Goal: Transaction & Acquisition: Obtain resource

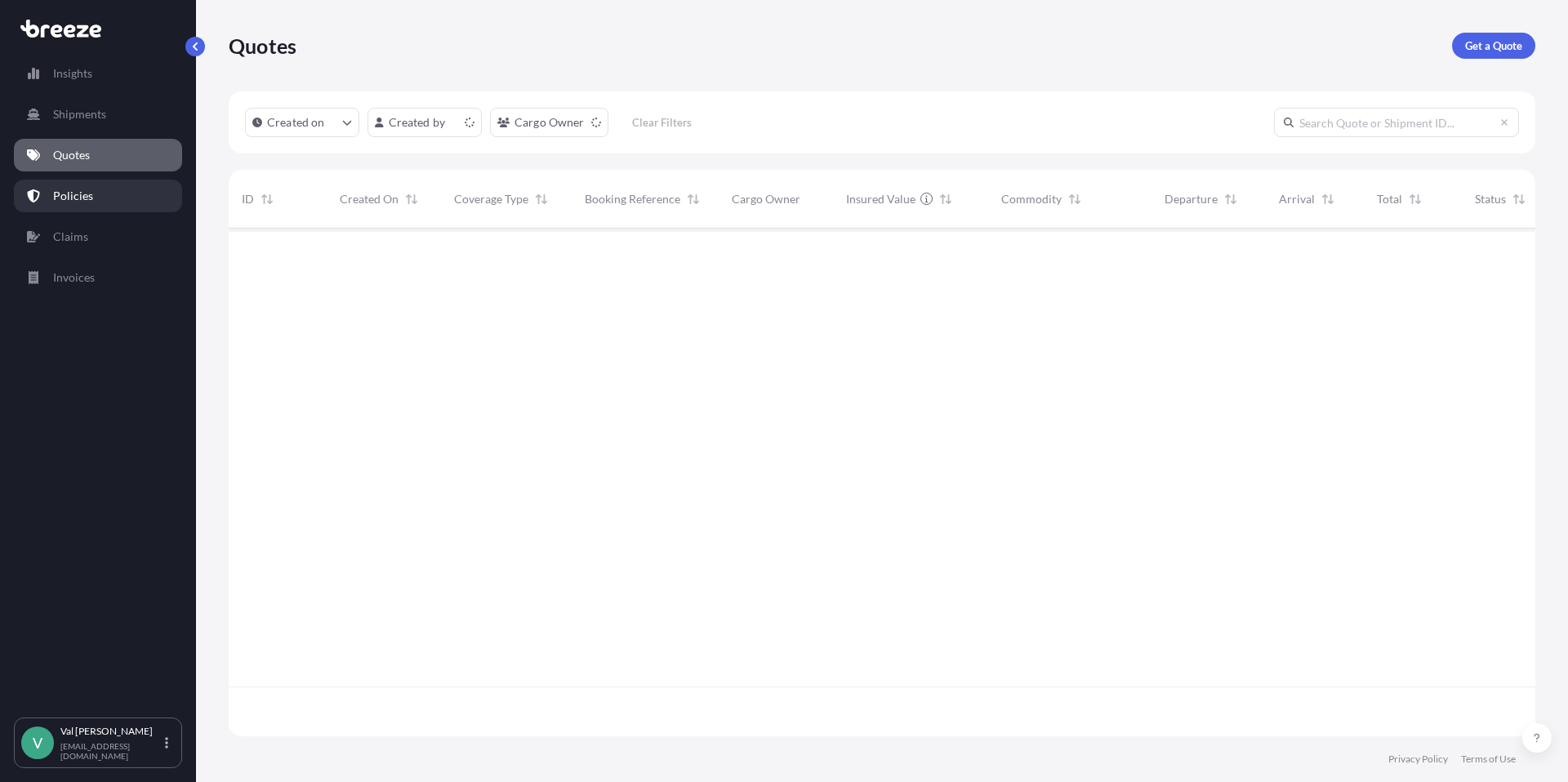
scroll to position [504, 1294]
click at [1495, 44] on p "Get a Quote" at bounding box center [1493, 46] width 57 height 17
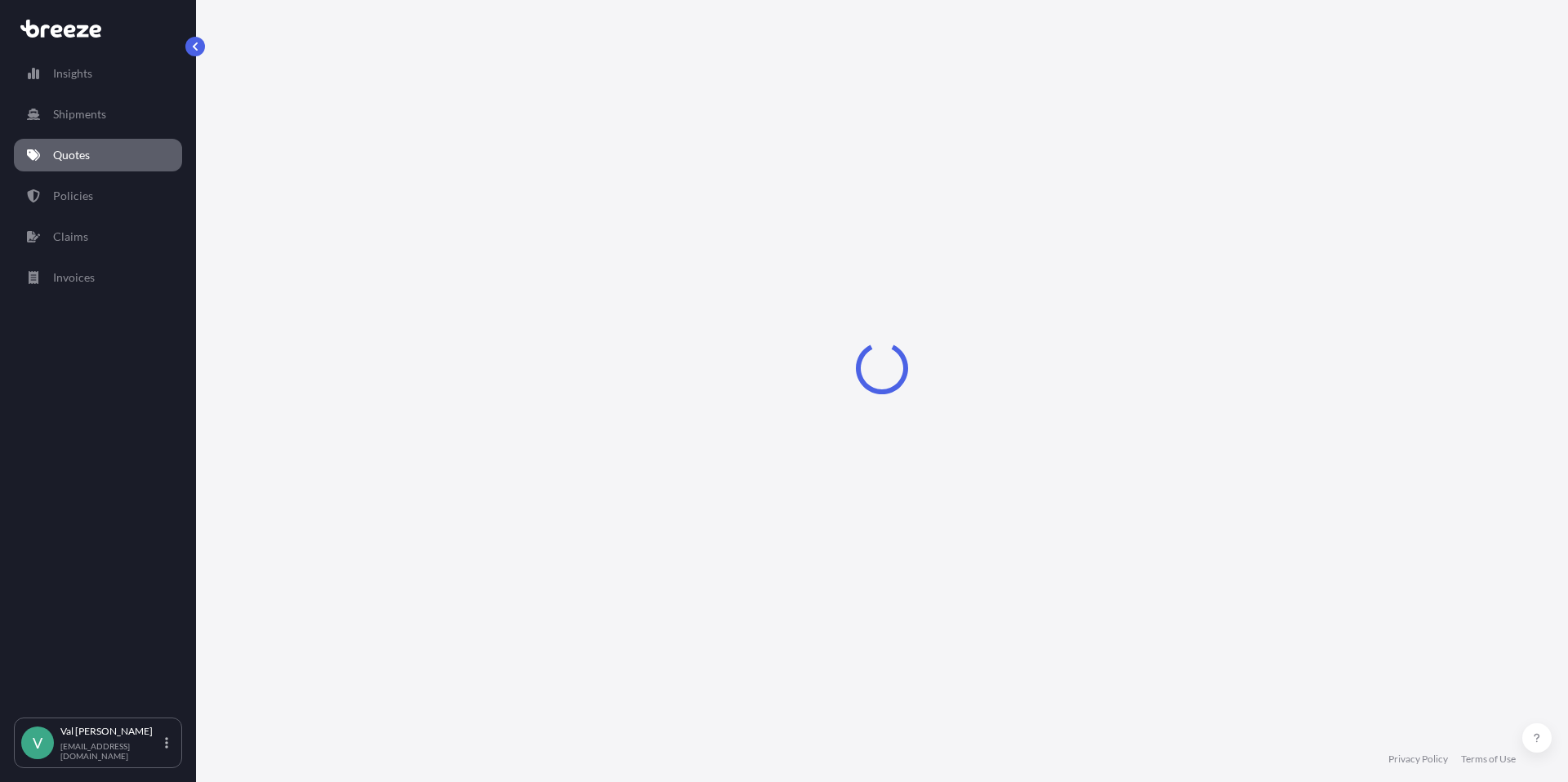
select select "Sea"
select select "1"
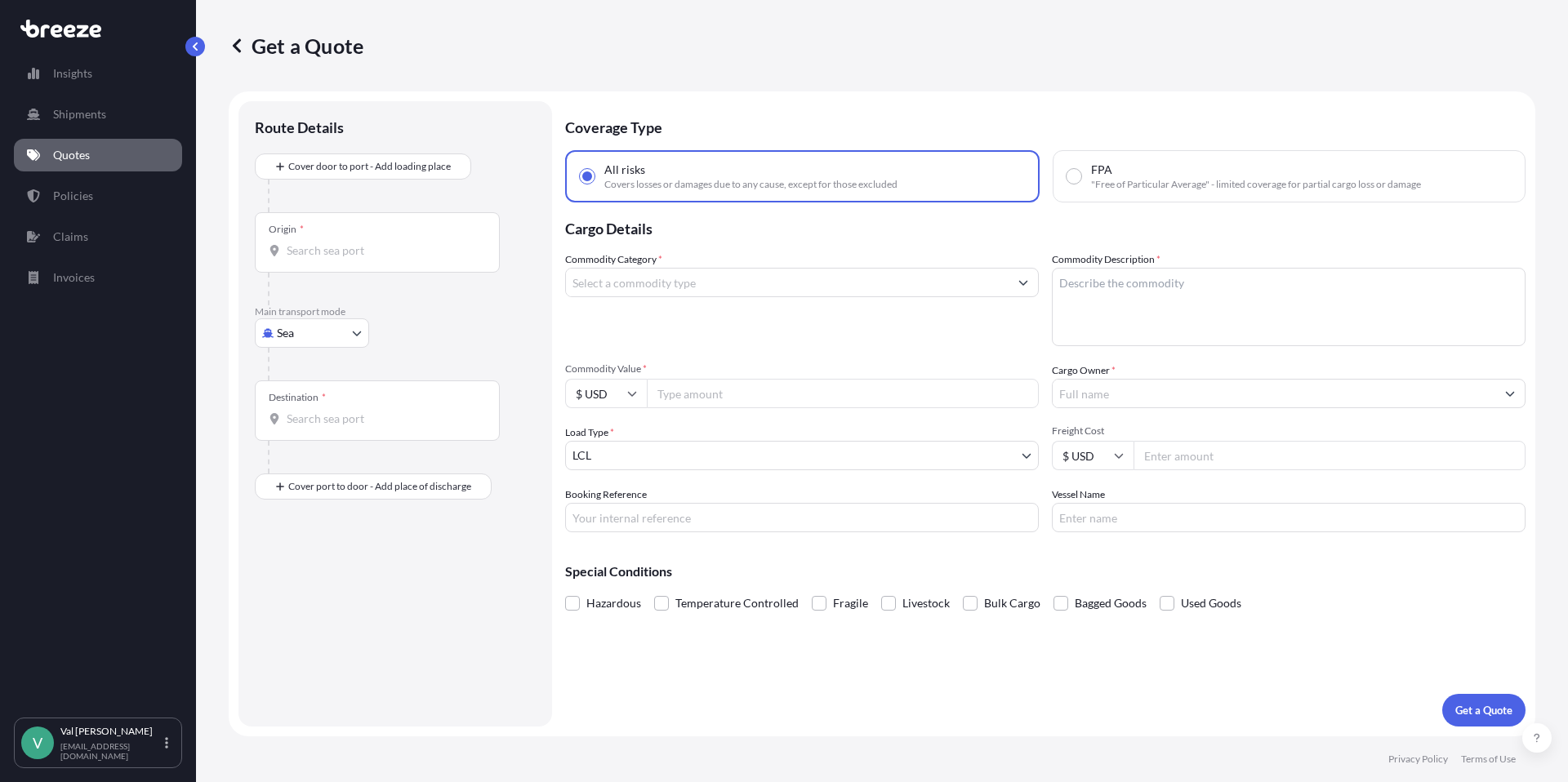
click at [328, 334] on body "Insights Shipments Quotes Policies Claims Invoices V [PERSON_NAME] [PERSON_NAME…" at bounding box center [784, 391] width 1568 height 782
click at [327, 426] on div "Road" at bounding box center [312, 434] width 101 height 29
select select "Road"
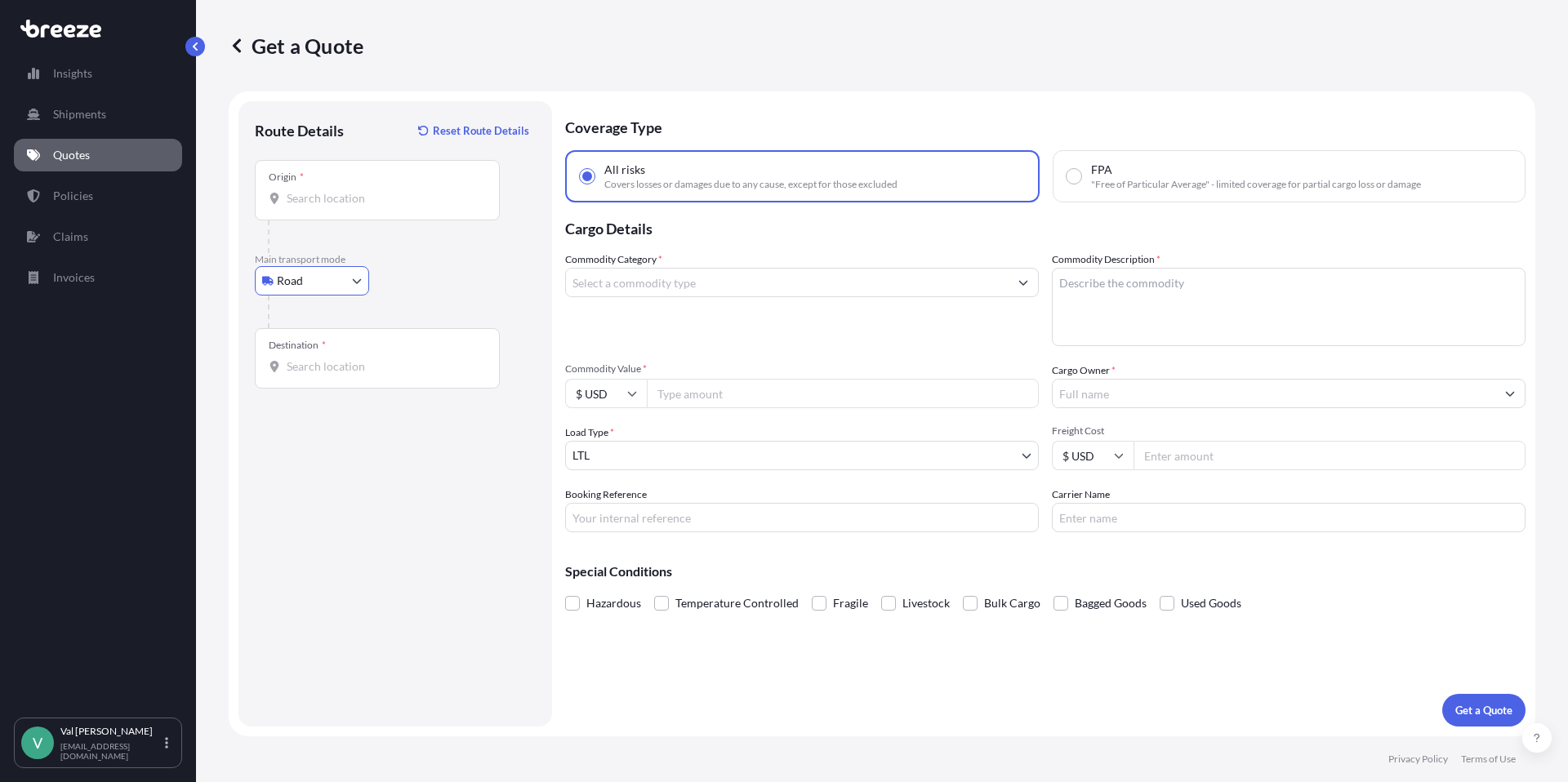
click at [379, 191] on input "Origin *" at bounding box center [383, 199] width 193 height 17
type input "[GEOGRAPHIC_DATA], [GEOGRAPHIC_DATA]"
click at [359, 368] on input "Destination *" at bounding box center [383, 366] width 193 height 17
type input "[GEOGRAPHIC_DATA], WA 99224, [GEOGRAPHIC_DATA]"
click at [683, 288] on input "Commodity Category *" at bounding box center [787, 282] width 442 height 29
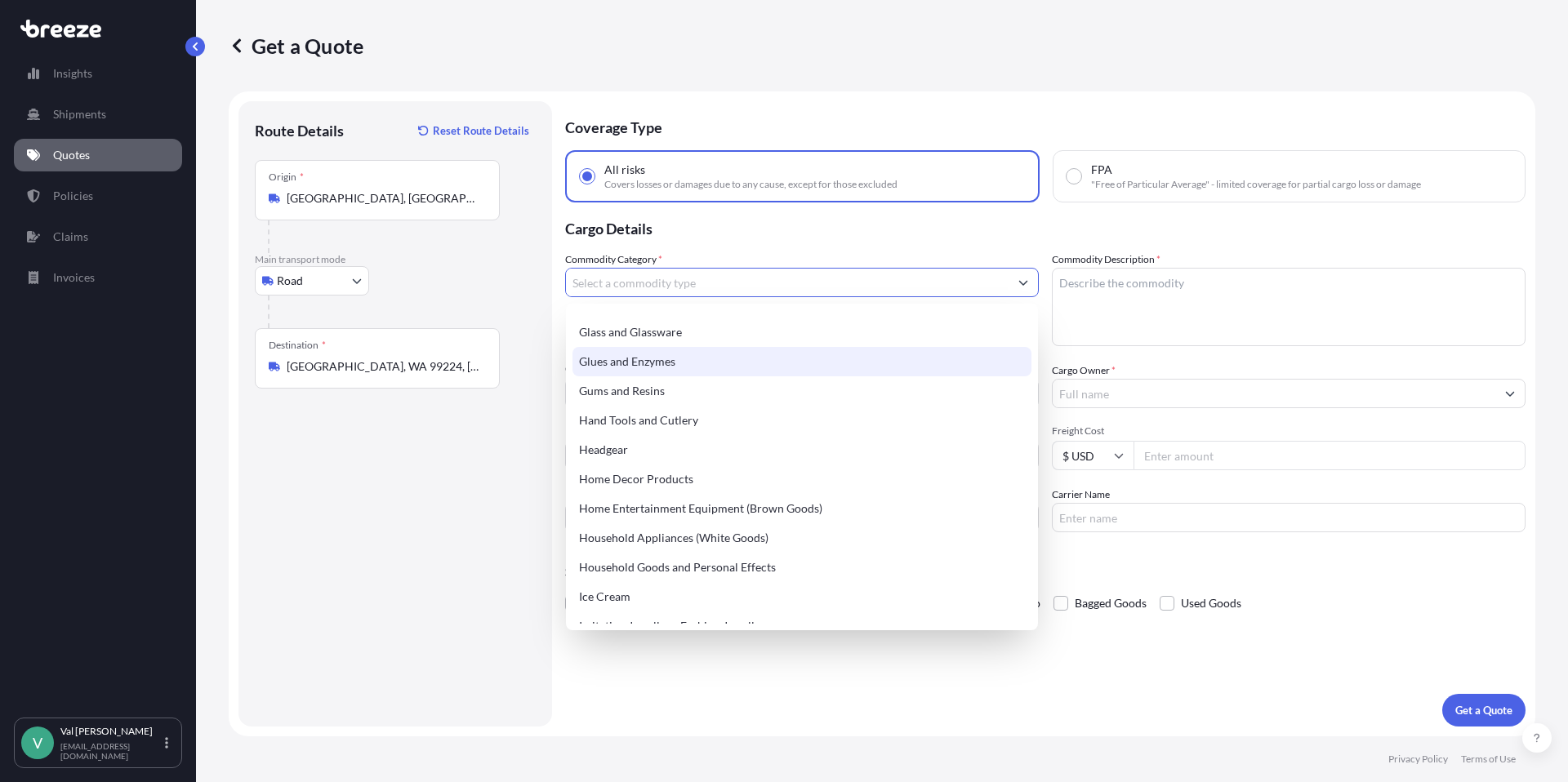
scroll to position [1463, 0]
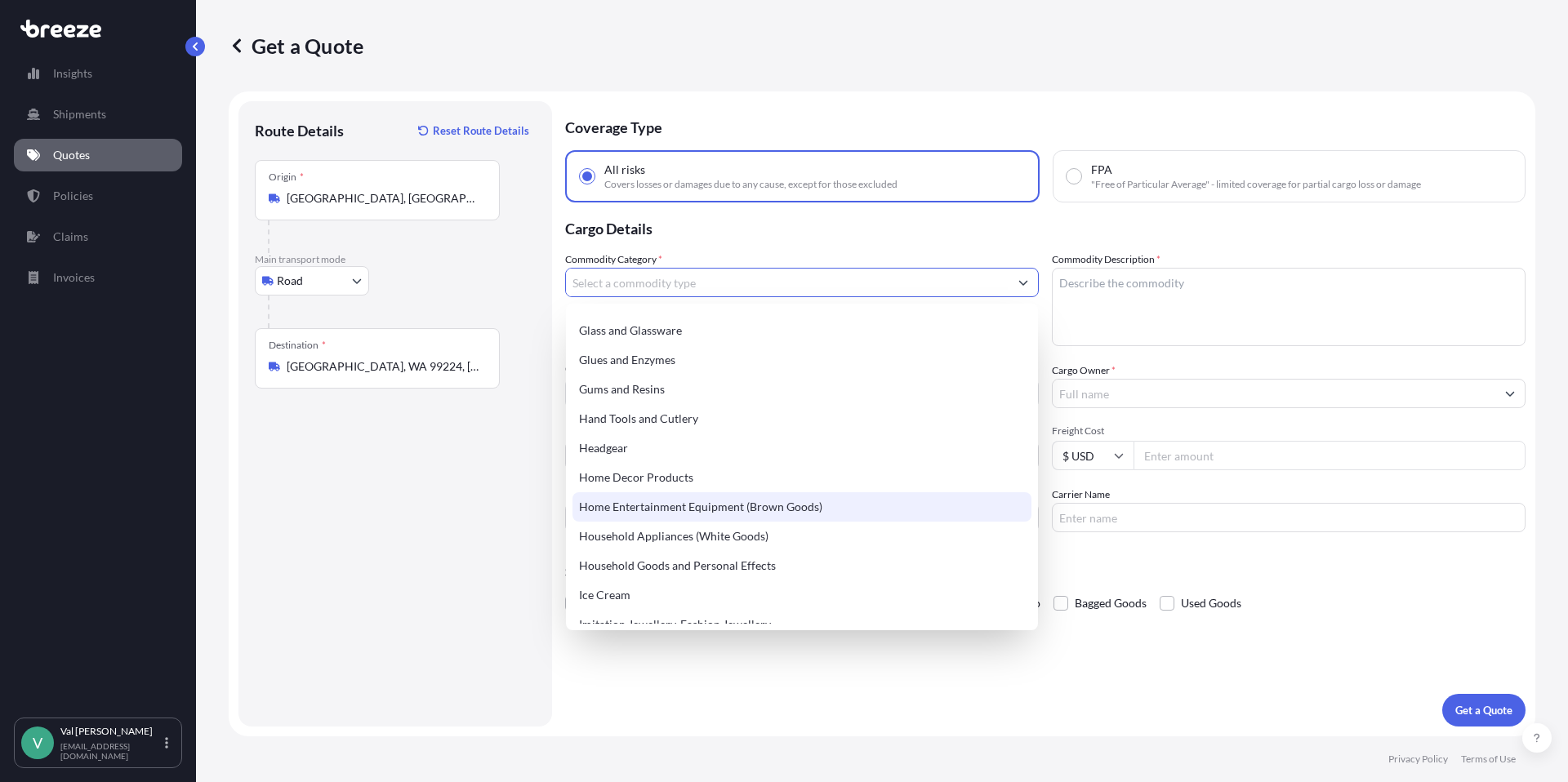
click at [727, 506] on div "Home Entertainment Equipment (Brown Goods)" at bounding box center [802, 506] width 459 height 29
type input "Home Entertainment Equipment (Brown Goods)"
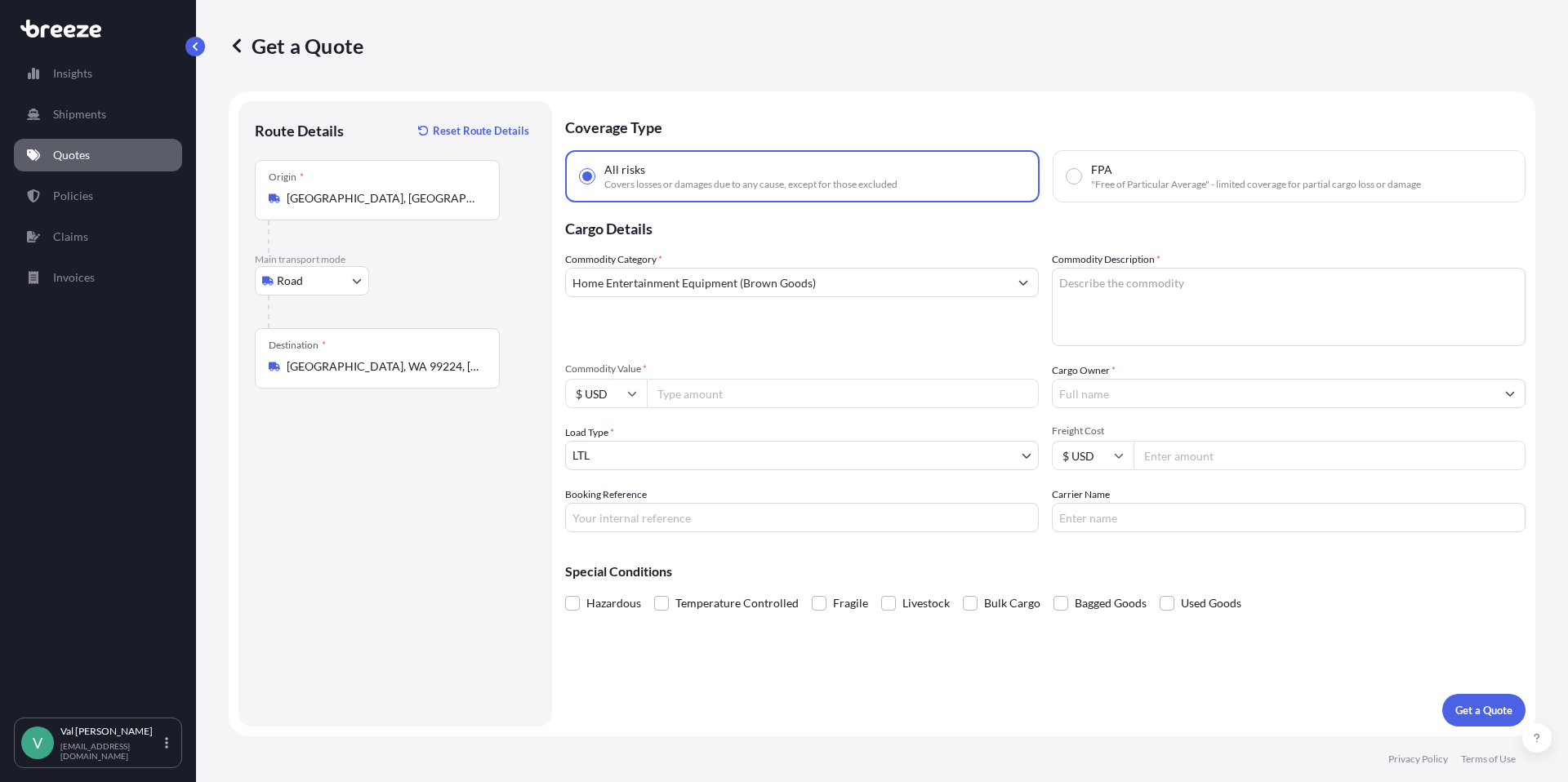
click at [710, 388] on input "Commodity Value *" at bounding box center [843, 393] width 392 height 29
type input "5500"
click at [723, 516] on input "Booking Reference" at bounding box center [802, 517] width 474 height 29
type input "118129"
click at [1146, 287] on textarea "Commodity Description *" at bounding box center [1289, 307] width 474 height 78
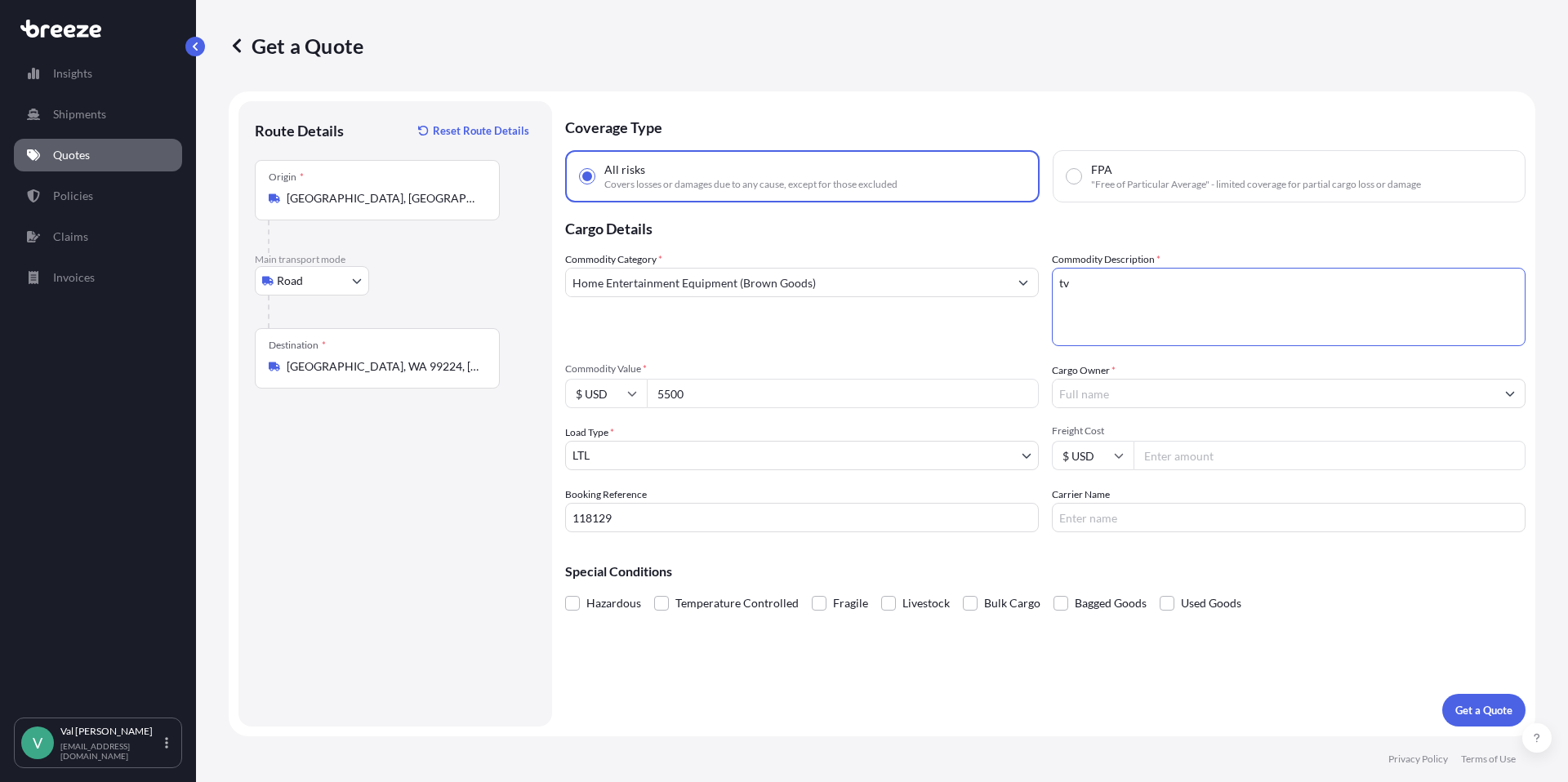
type textarea "tv"
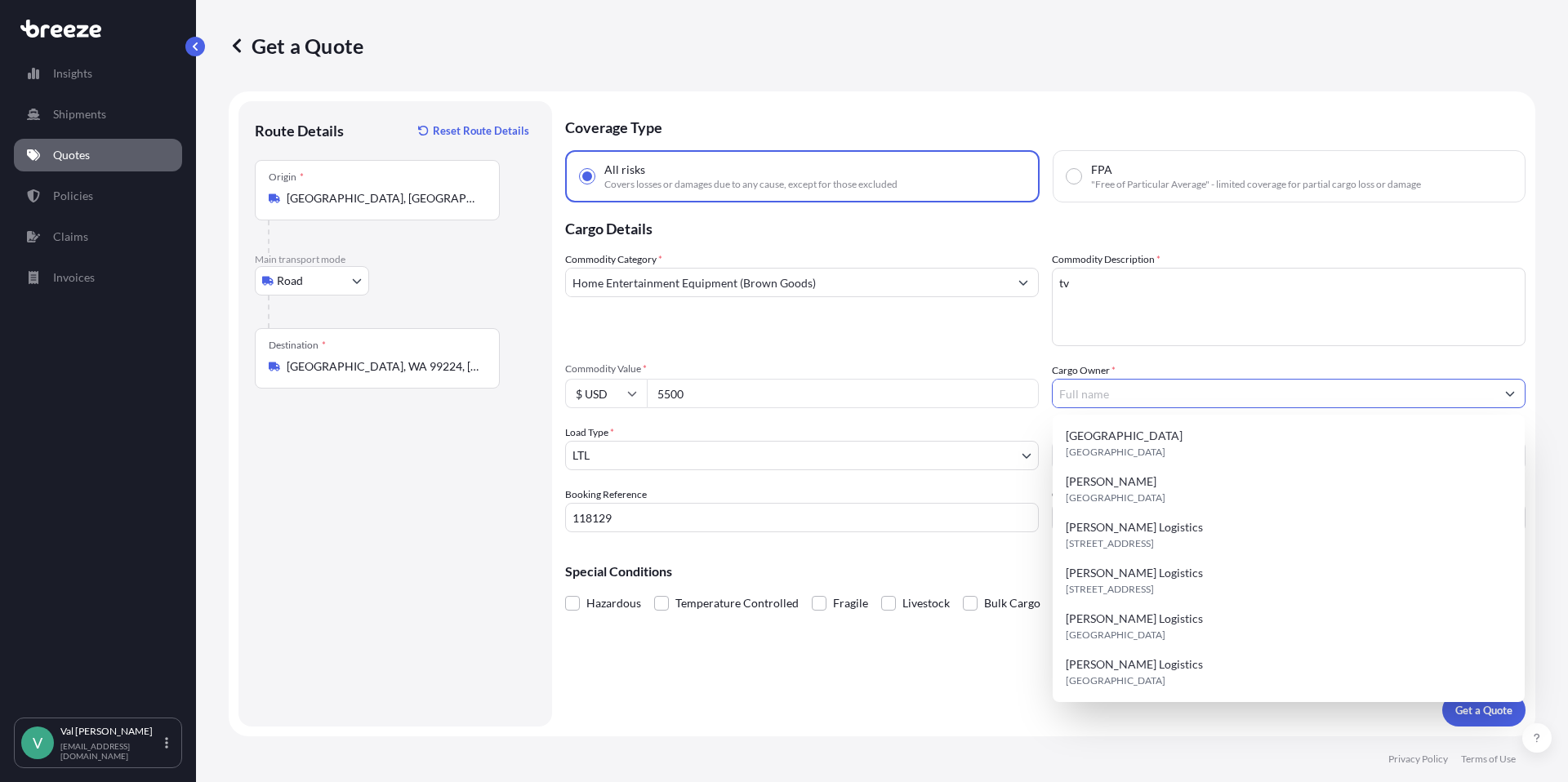
click at [1160, 395] on input "Cargo Owner *" at bounding box center [1274, 393] width 442 height 29
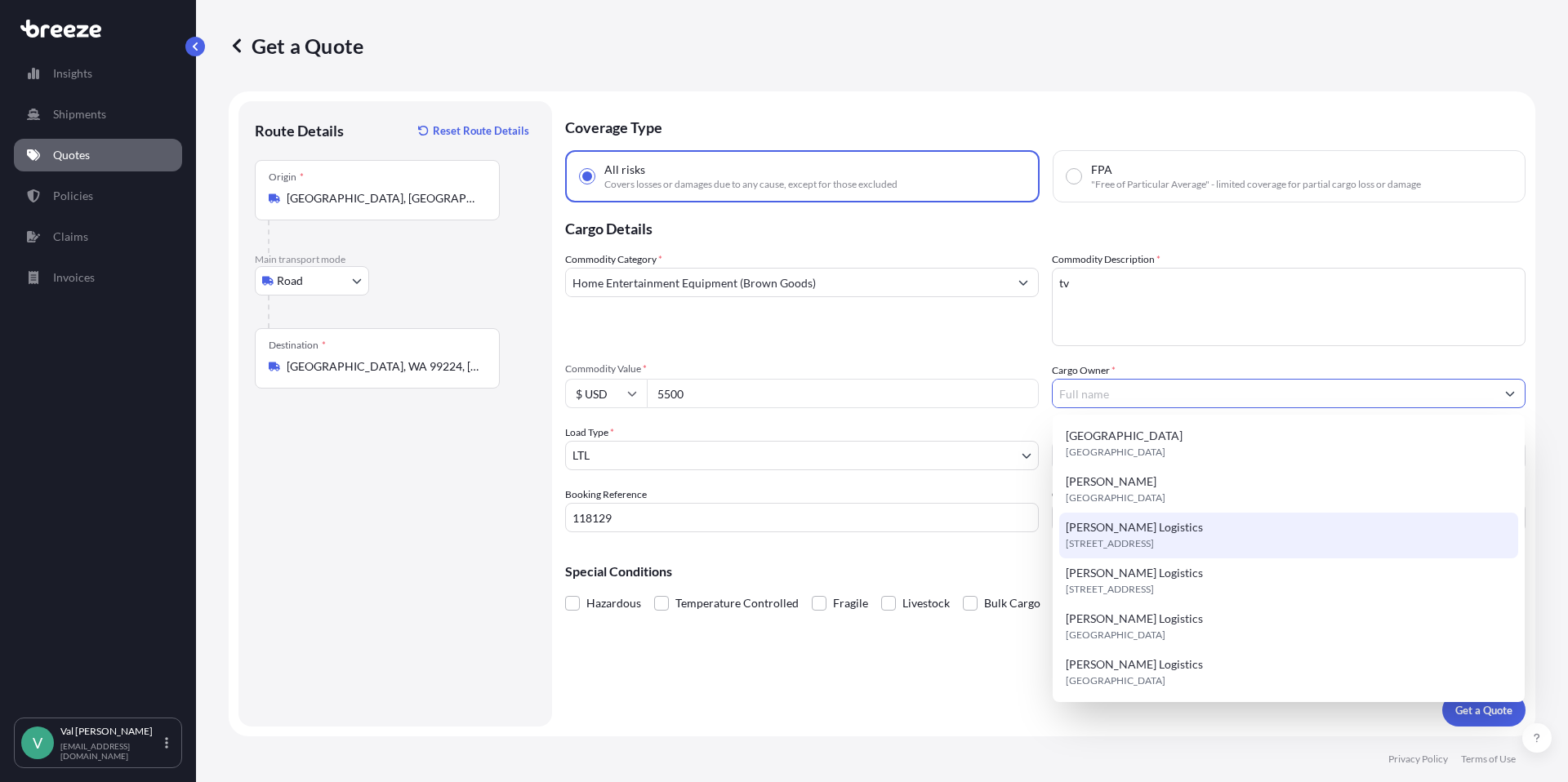
click at [1146, 543] on span "[STREET_ADDRESS]" at bounding box center [1110, 543] width 88 height 17
type input "[PERSON_NAME] Logistics"
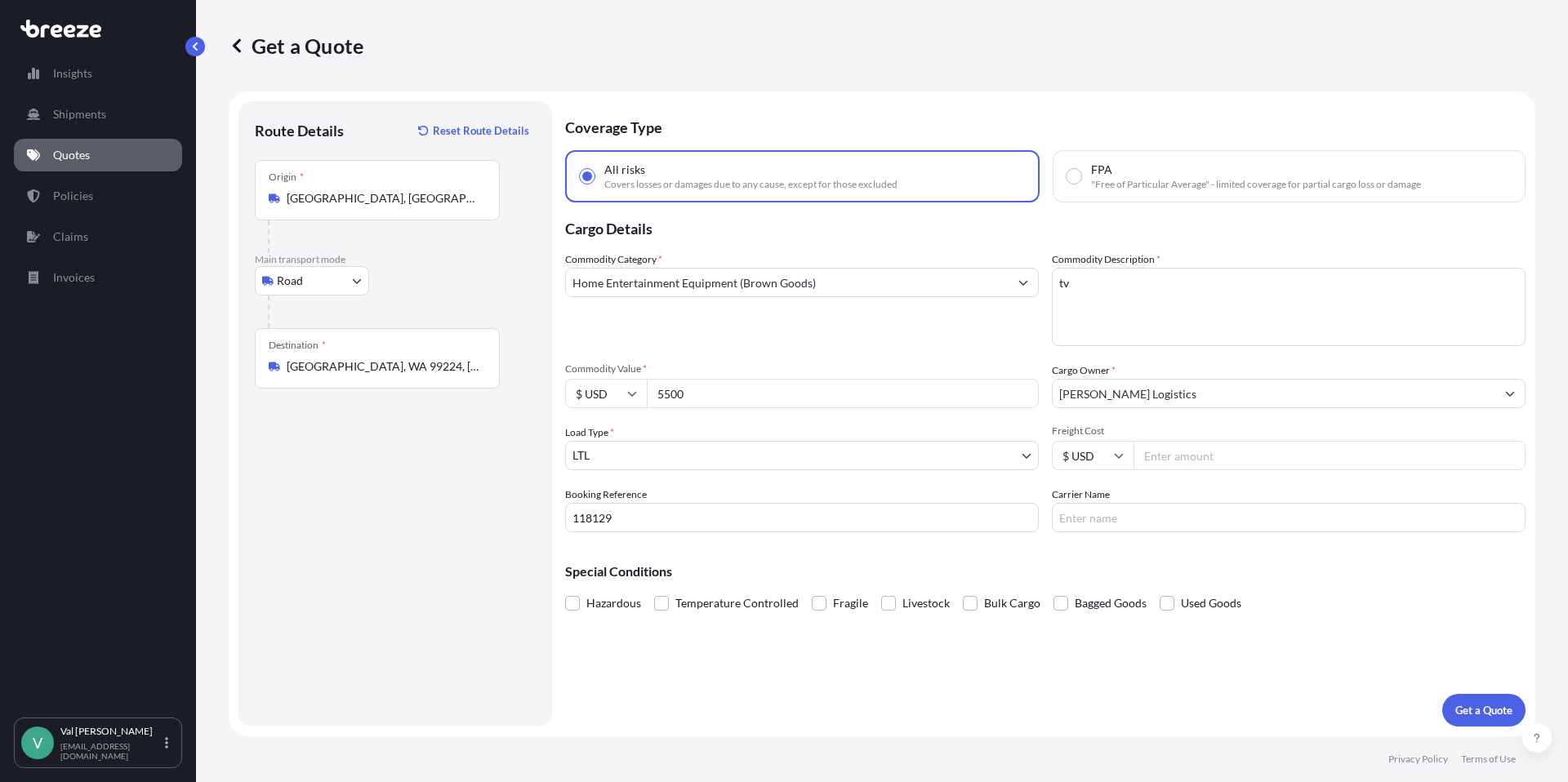
click at [1167, 457] on input "Freight Cost" at bounding box center [1330, 455] width 392 height 29
type input "419.93"
click at [1167, 519] on input "Carrier Name" at bounding box center [1289, 517] width 474 height 29
type input "XPO LOGISTICS"
click at [1501, 710] on p "Get a Quote" at bounding box center [1484, 711] width 57 height 17
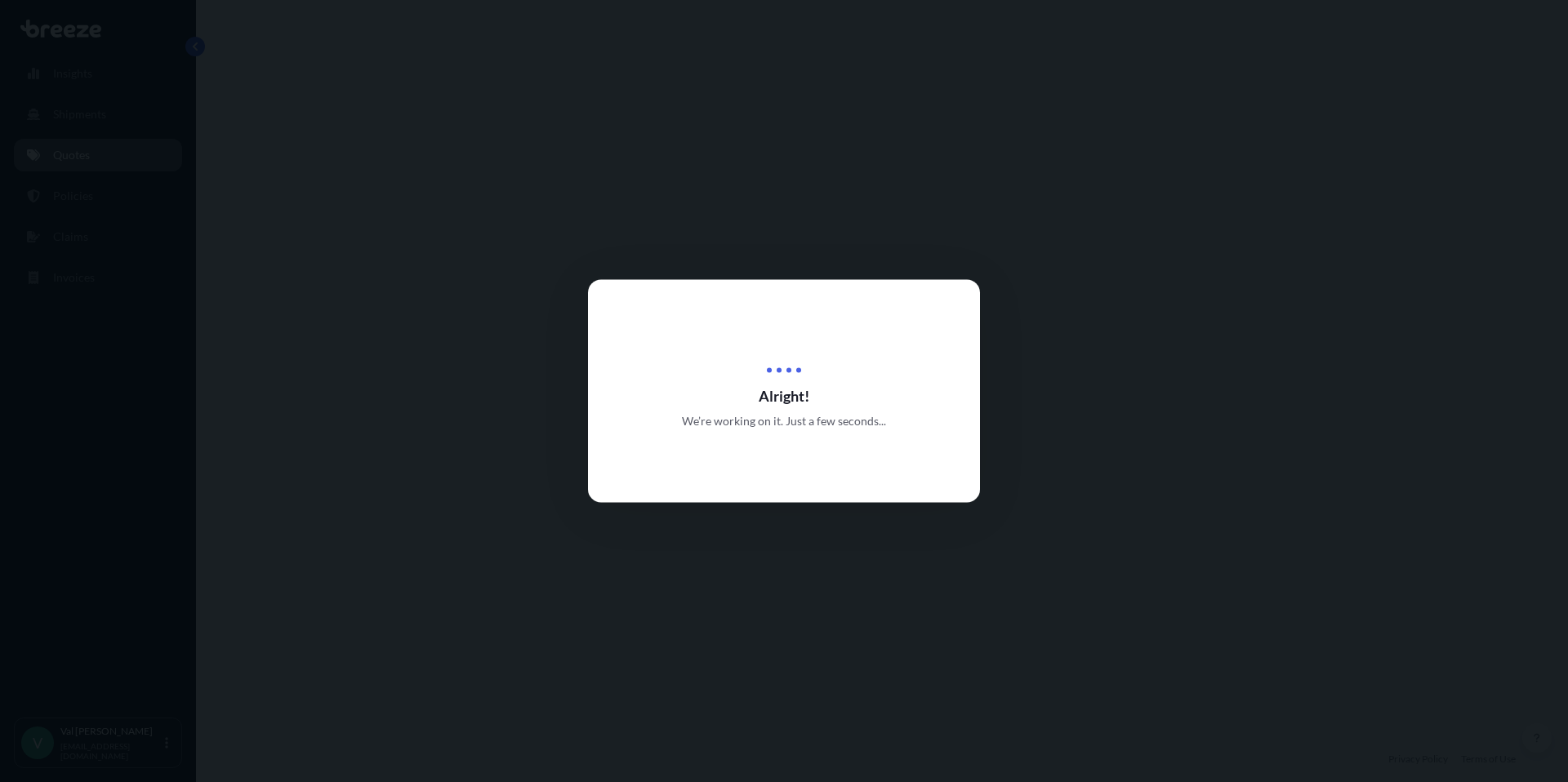
select select "Road"
select select "1"
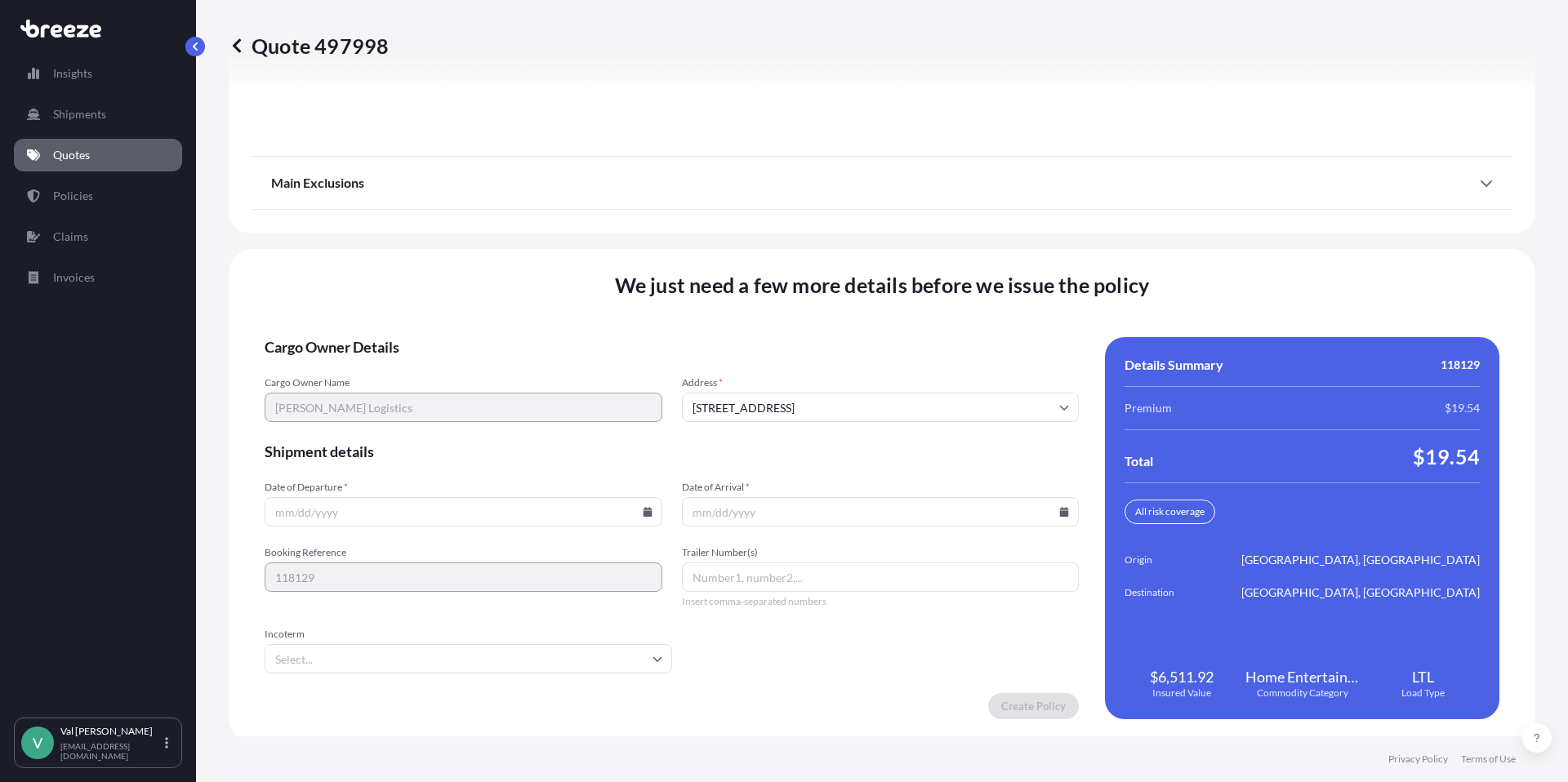
scroll to position [2214, 0]
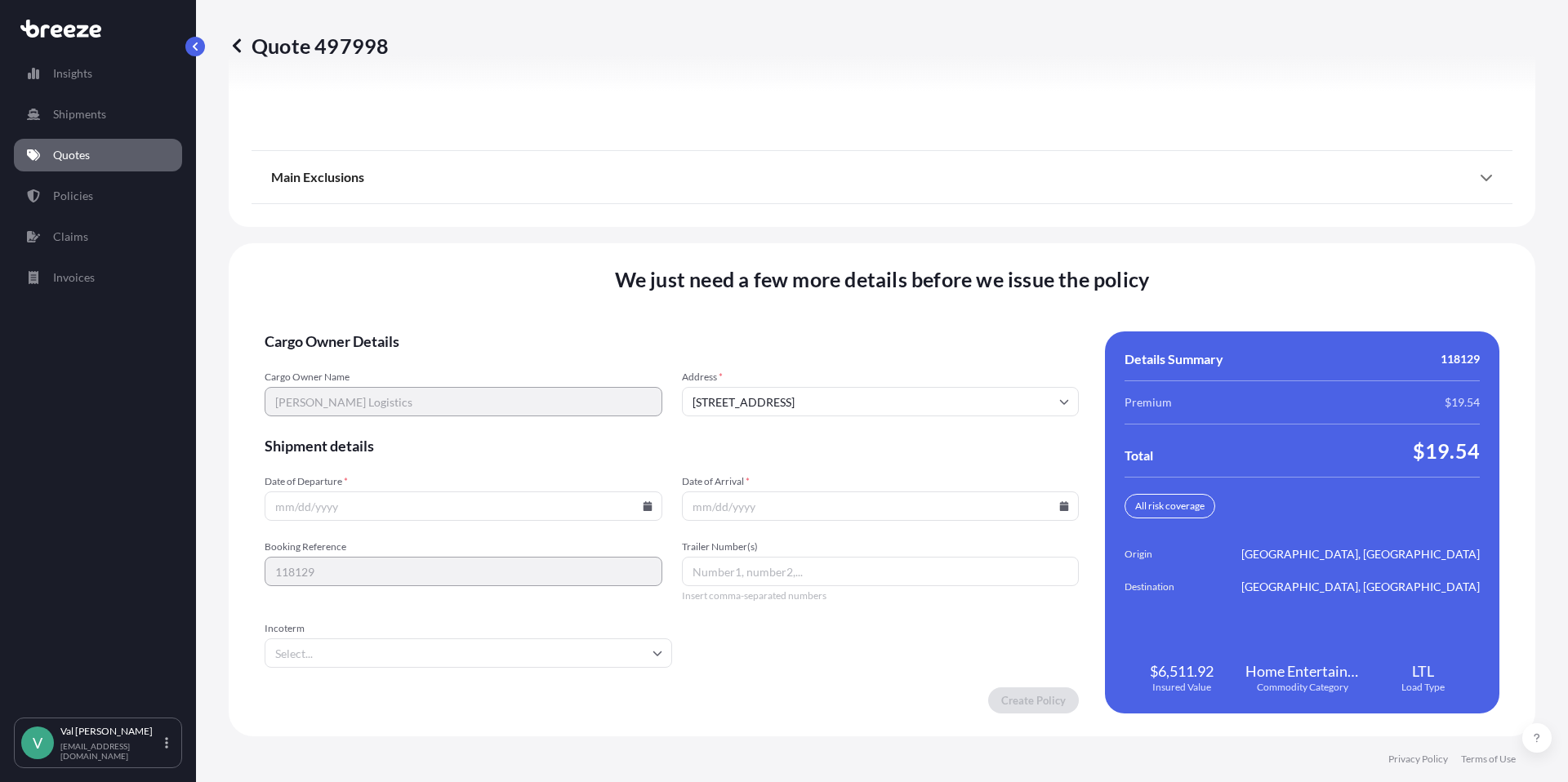
click at [644, 504] on icon at bounding box center [648, 506] width 10 height 10
click at [385, 300] on button "2" at bounding box center [385, 298] width 26 height 26
type input "[DATE]"
click at [1059, 504] on icon at bounding box center [1064, 506] width 10 height 10
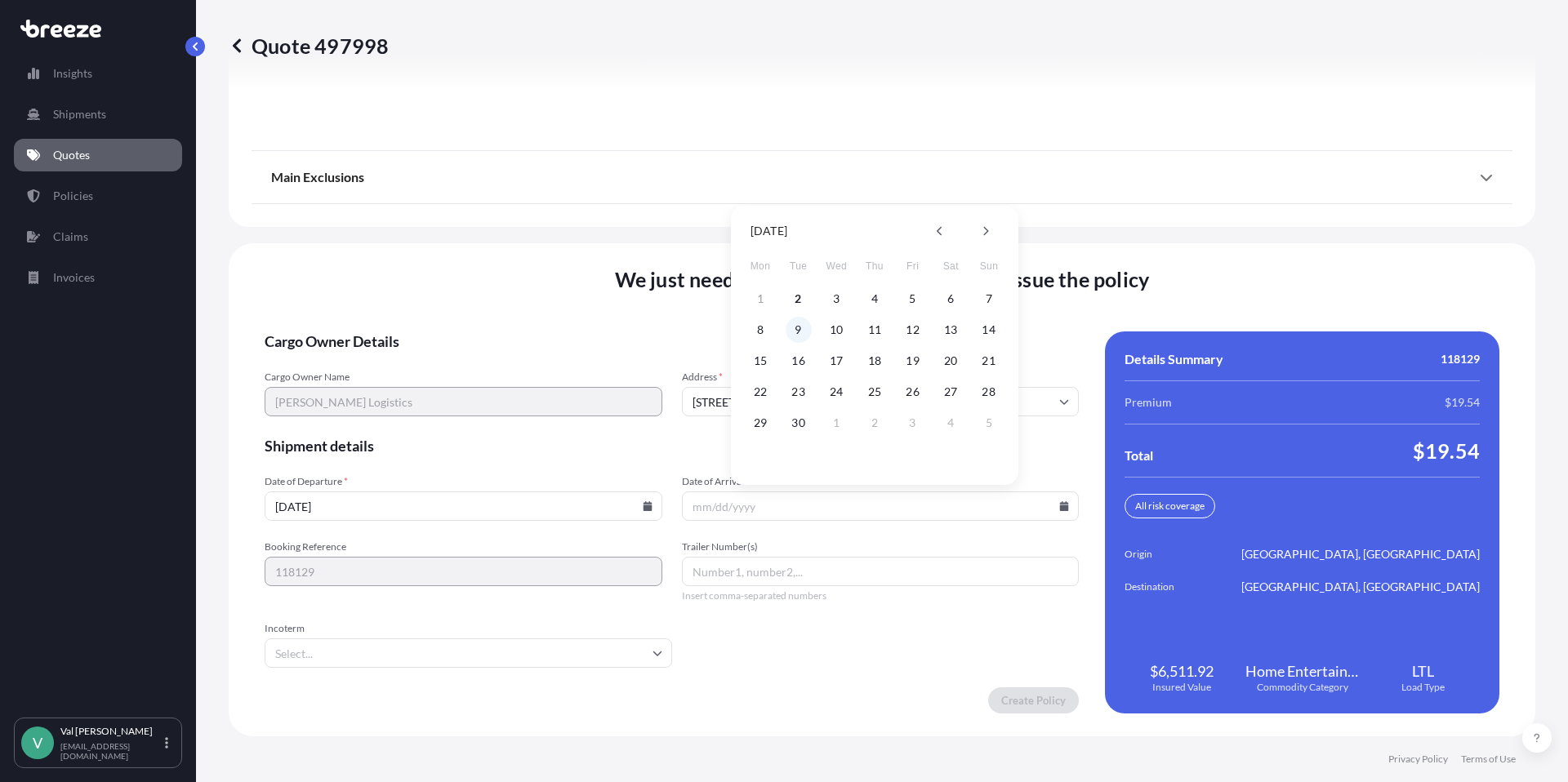
click at [801, 326] on button "9" at bounding box center [798, 329] width 26 height 26
type input "[DATE]"
